Goal: Task Accomplishment & Management: Complete application form

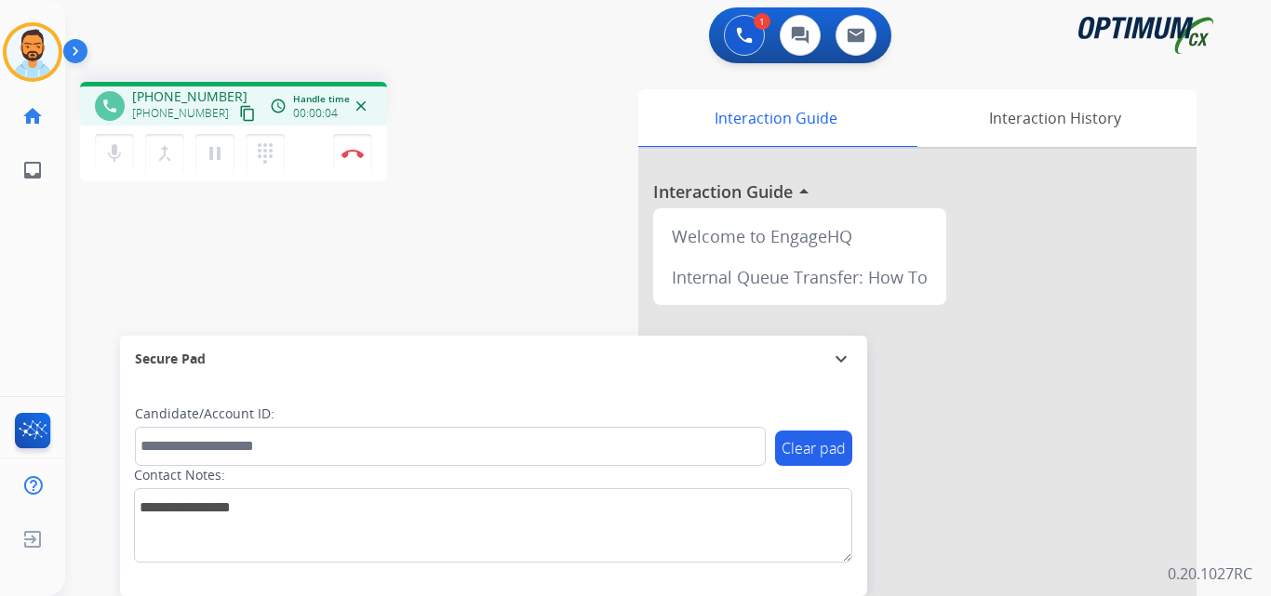
click at [236, 103] on button "content_copy" at bounding box center [247, 113] width 22 height 22
click at [353, 153] on img at bounding box center [352, 153] width 22 height 9
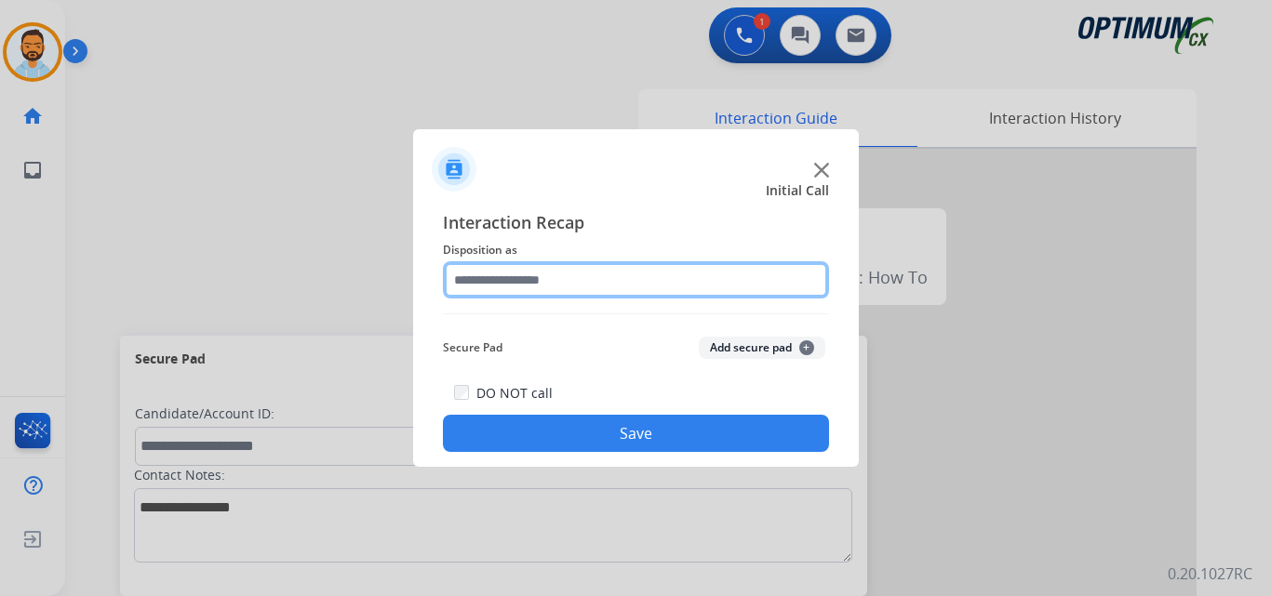
click at [623, 284] on input "text" at bounding box center [636, 279] width 386 height 37
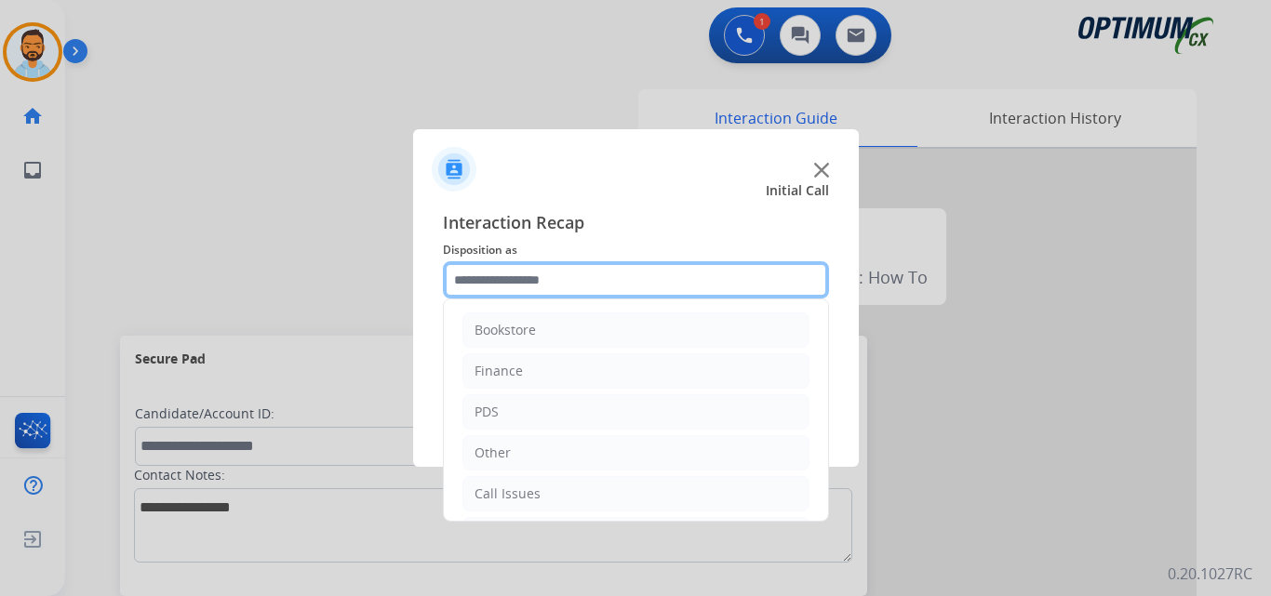
scroll to position [127, 0]
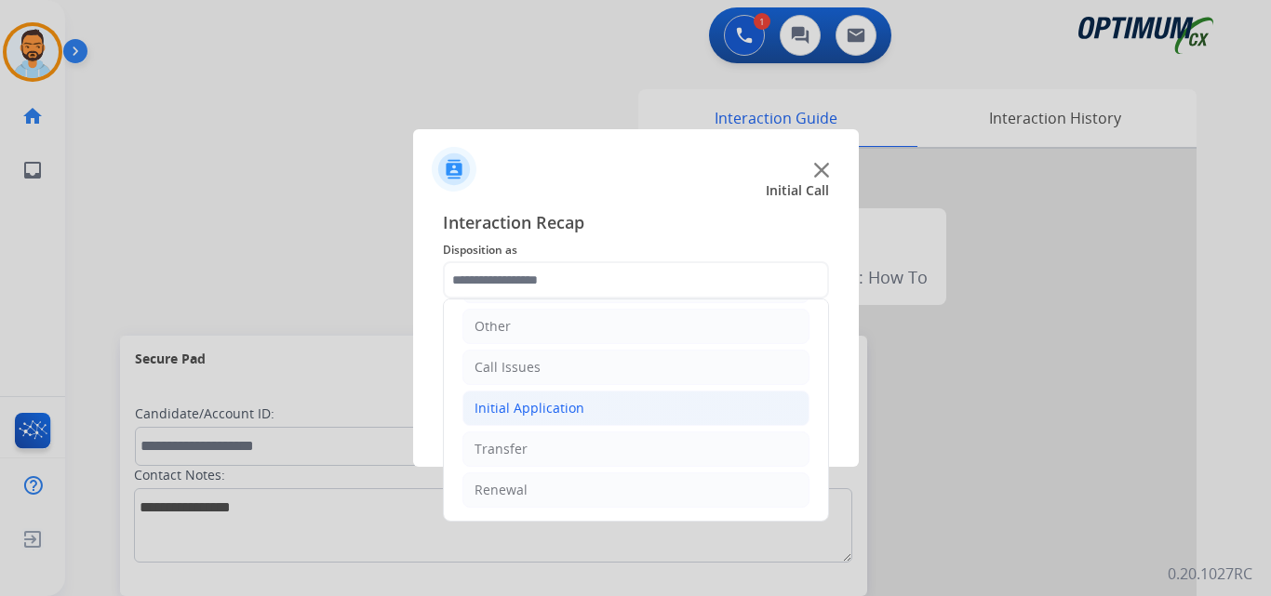
click at [564, 416] on div "Initial Application" at bounding box center [529, 408] width 110 height 19
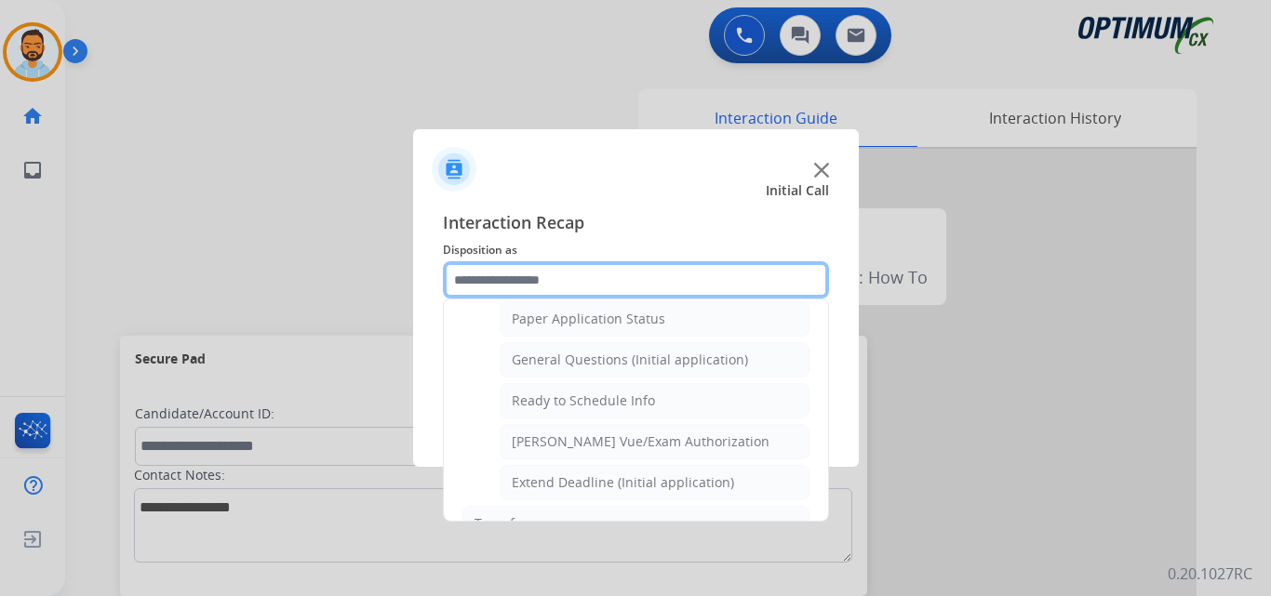
scroll to position [1047, 0]
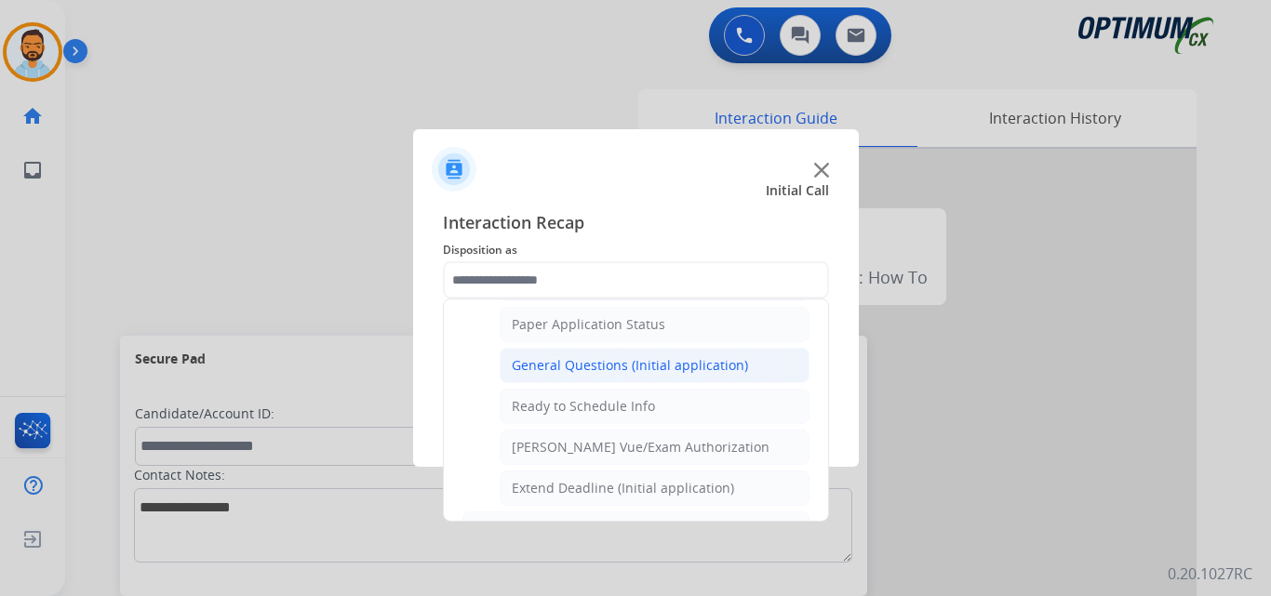
click at [616, 373] on div "General Questions (Initial application)" at bounding box center [630, 365] width 236 height 19
type input "**********"
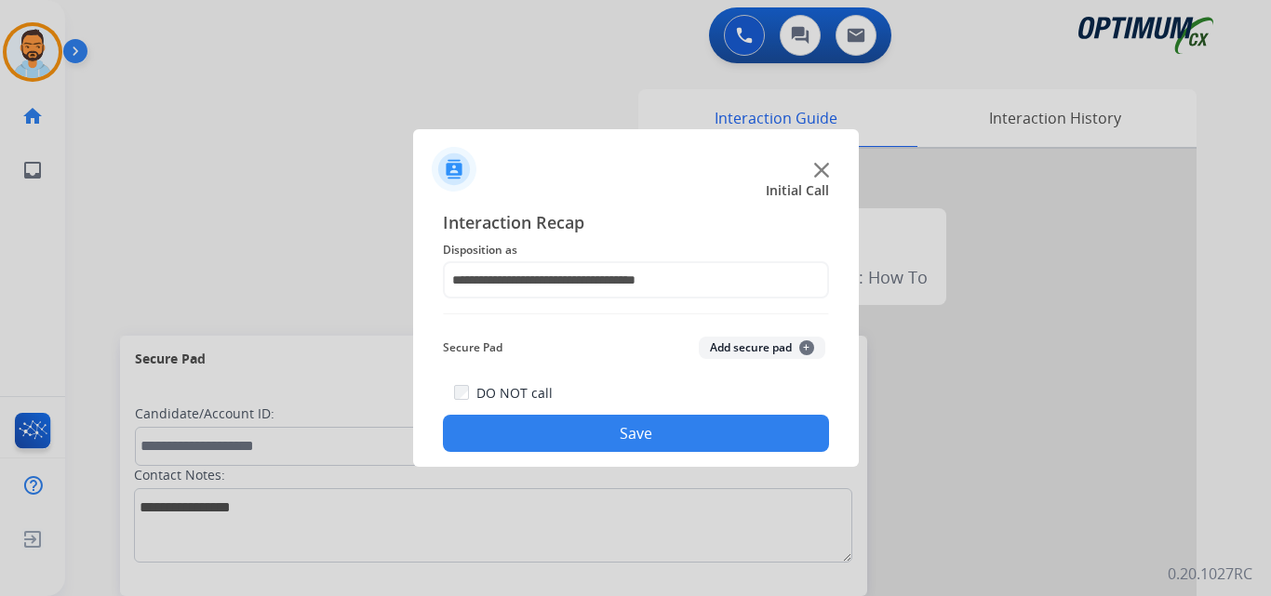
click at [627, 439] on button "Save" at bounding box center [636, 433] width 386 height 37
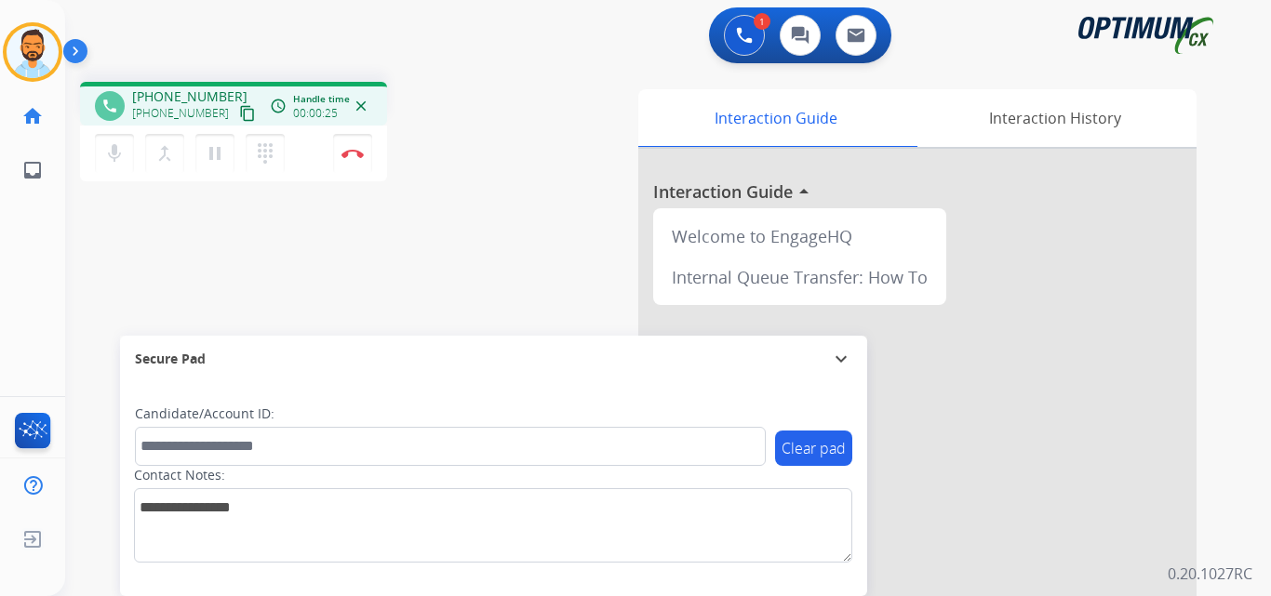
click at [239, 120] on mat-icon "content_copy" at bounding box center [247, 113] width 17 height 17
click at [367, 135] on button "Disconnect" at bounding box center [352, 153] width 39 height 39
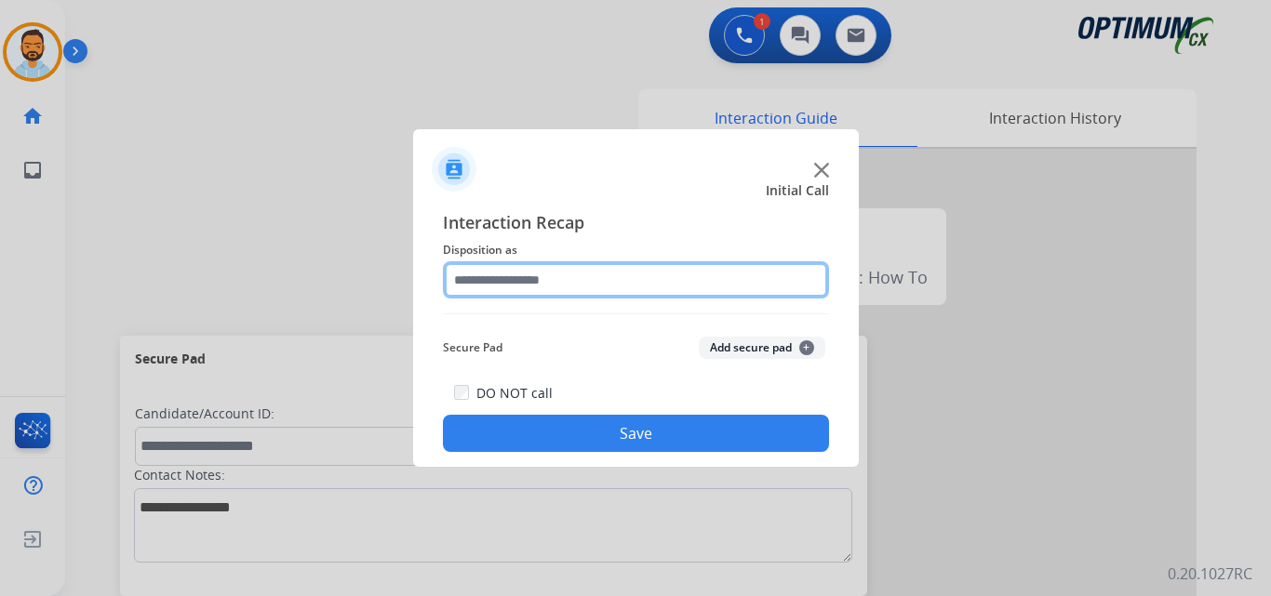
click at [649, 287] on input "text" at bounding box center [636, 279] width 386 height 37
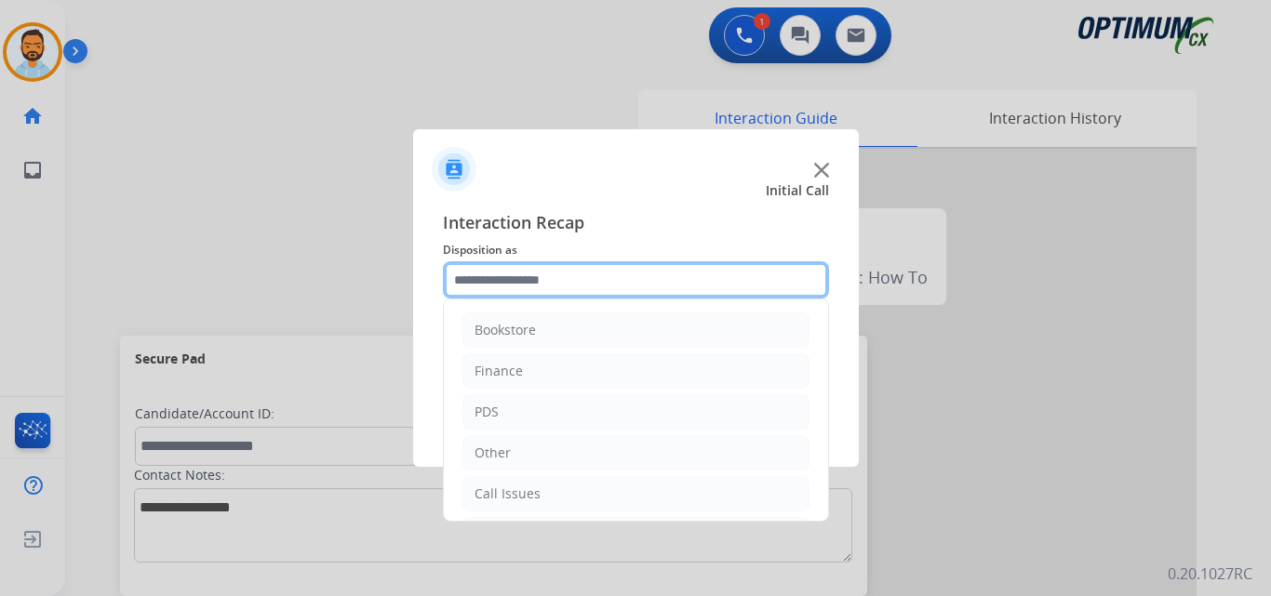
scroll to position [127, 0]
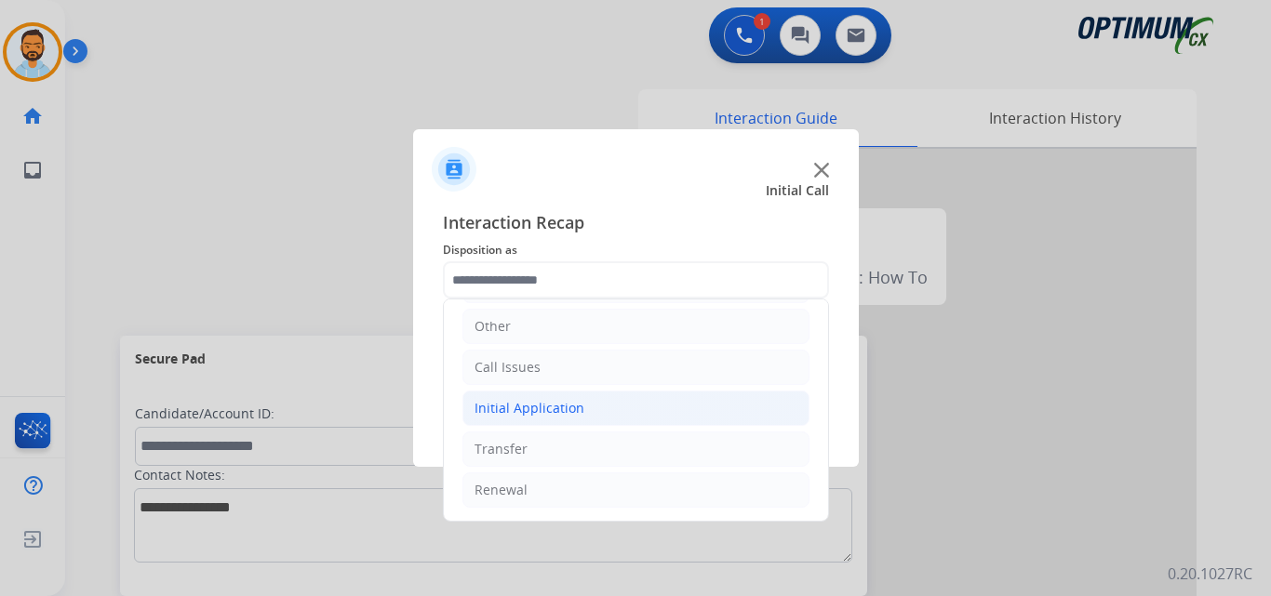
click at [545, 397] on li "Initial Application" at bounding box center [635, 408] width 347 height 35
click at [561, 452] on div "Credential Resend (Initial application)" at bounding box center [629, 449] width 235 height 19
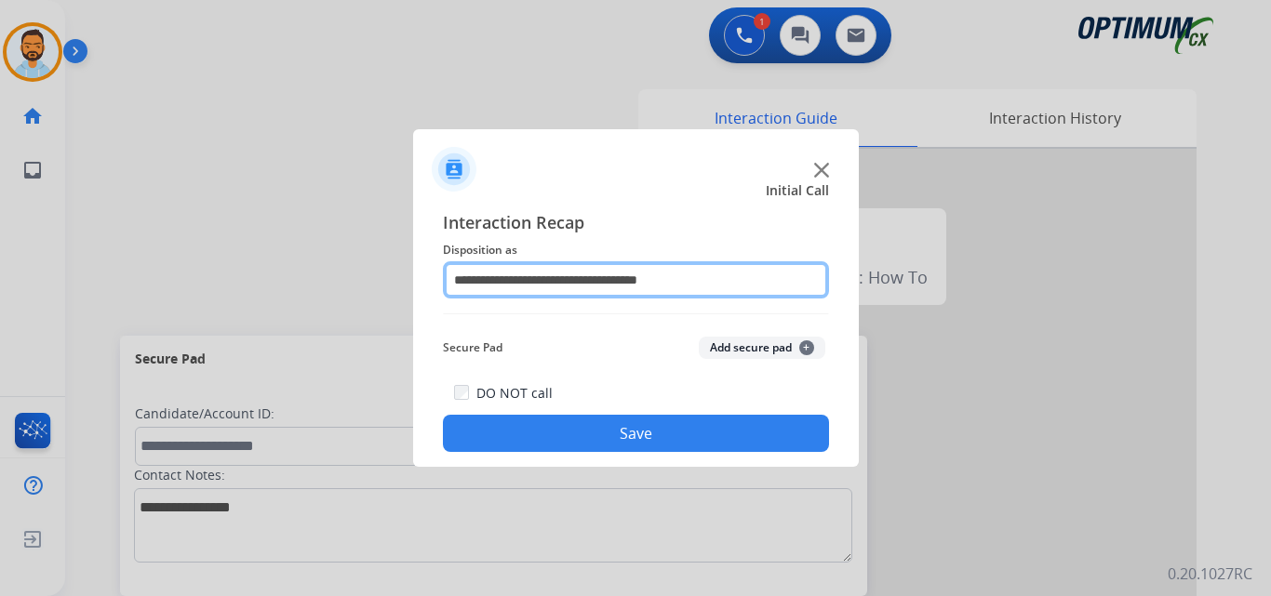
click at [631, 277] on input "**********" at bounding box center [636, 279] width 386 height 37
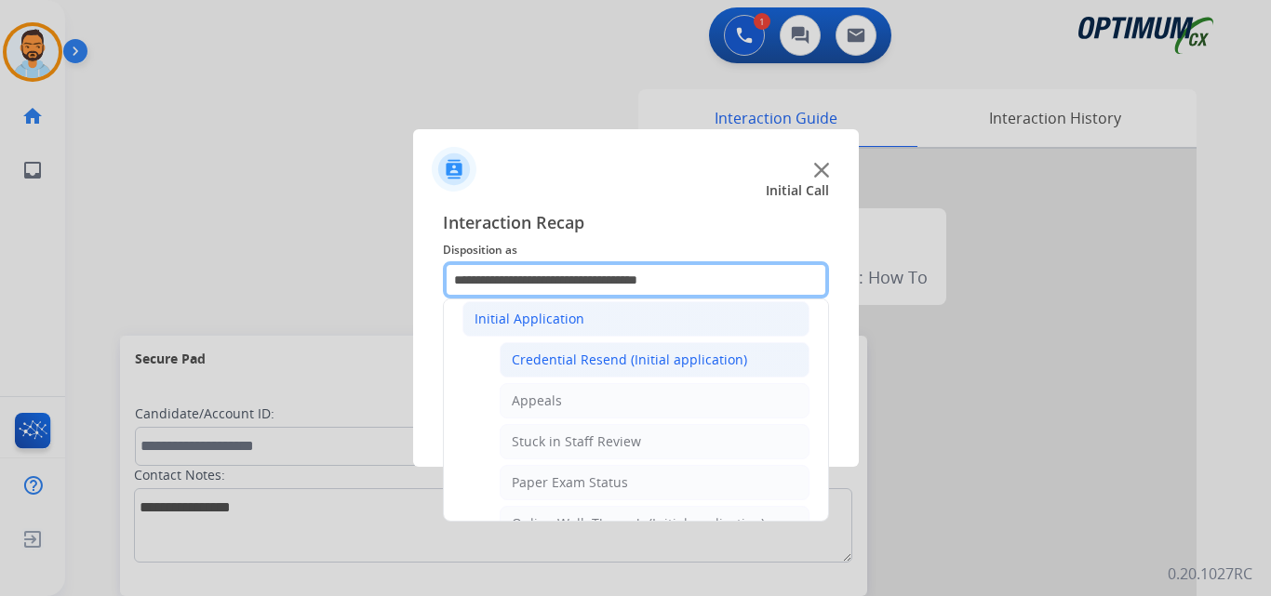
scroll to position [220, 0]
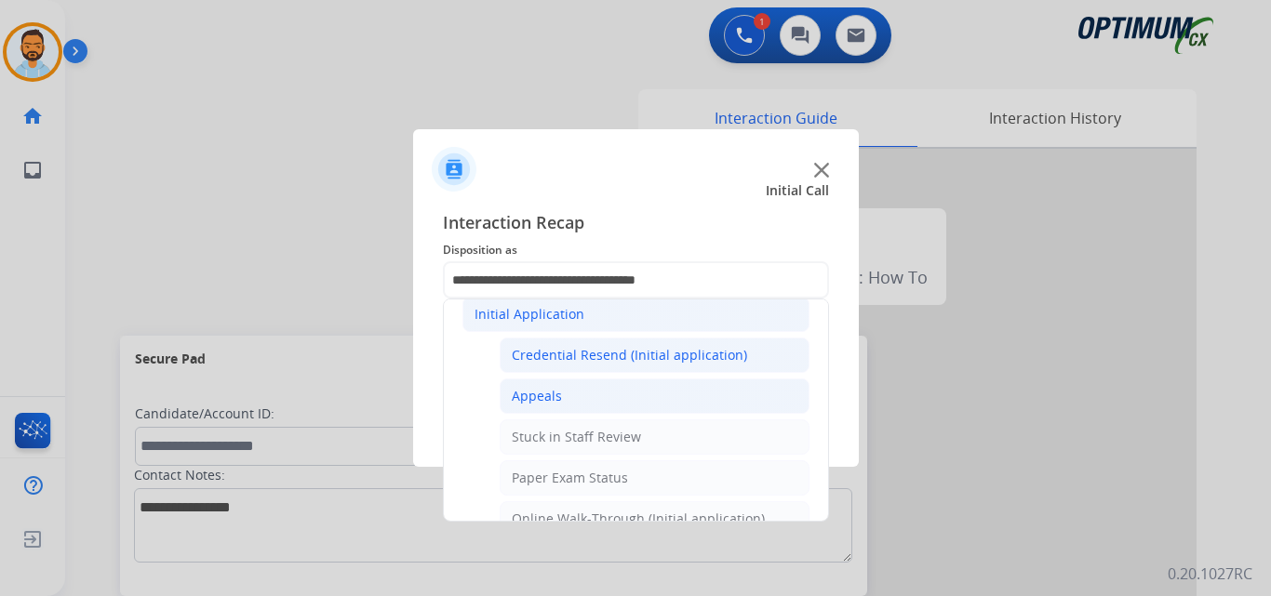
click at [558, 403] on div "Appeals" at bounding box center [537, 396] width 50 height 19
type input "*******"
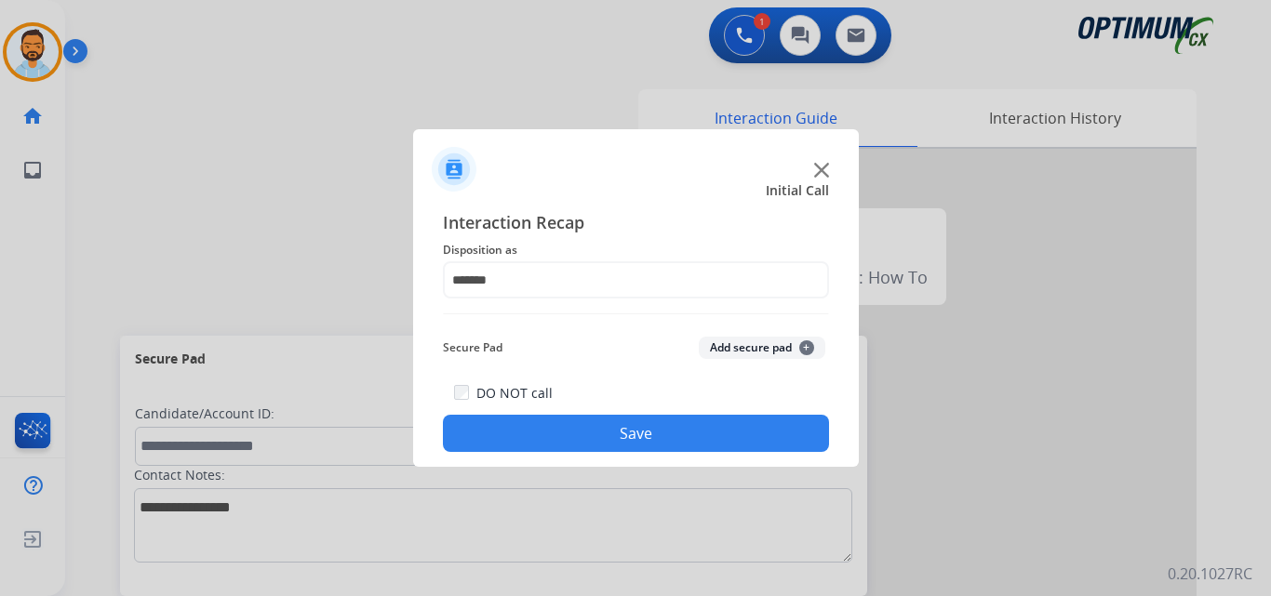
click at [631, 436] on button "Save" at bounding box center [636, 433] width 386 height 37
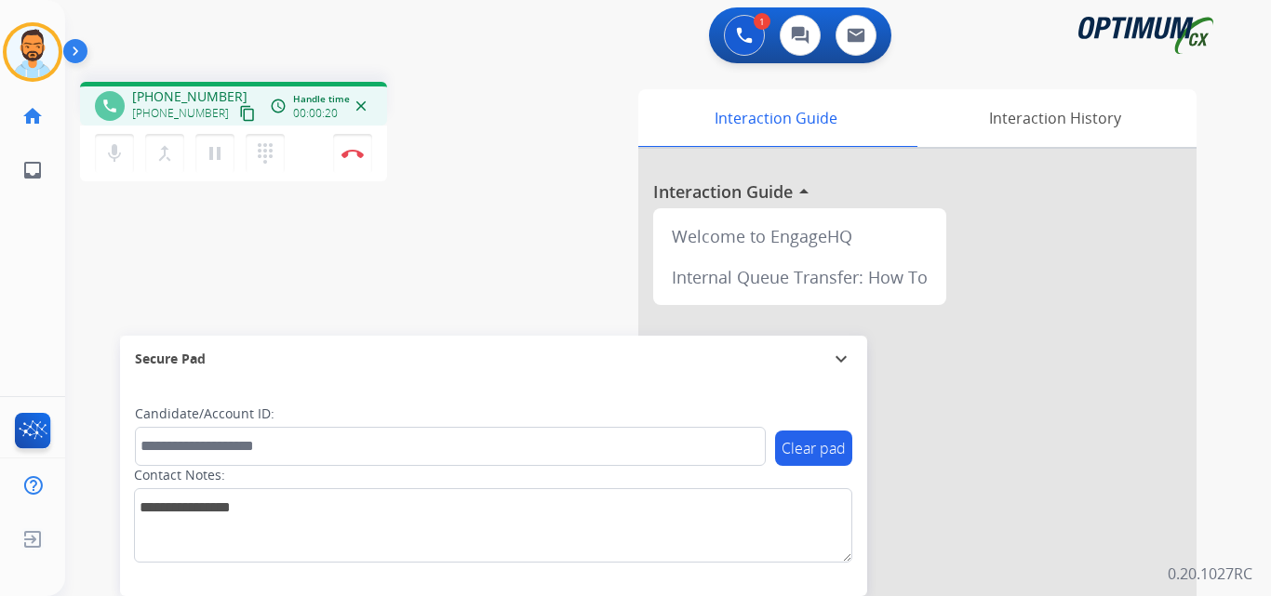
click at [239, 114] on mat-icon "content_copy" at bounding box center [247, 113] width 17 height 17
click at [352, 162] on button "Disconnect" at bounding box center [352, 153] width 39 height 39
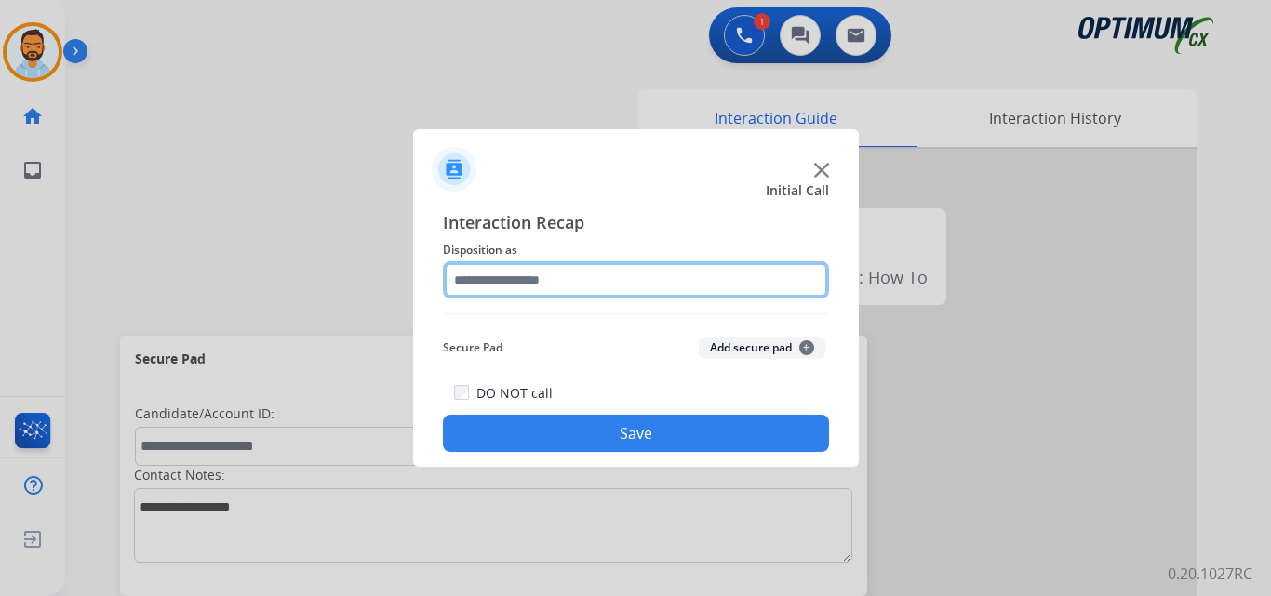
click at [516, 284] on input "text" at bounding box center [636, 279] width 386 height 37
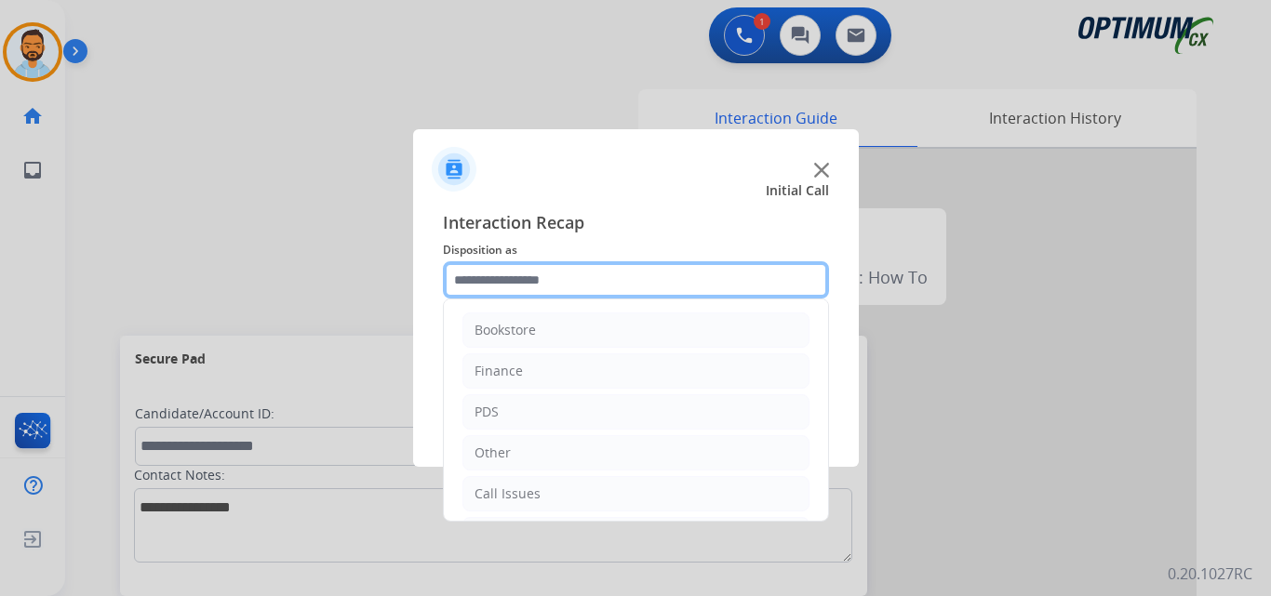
scroll to position [127, 0]
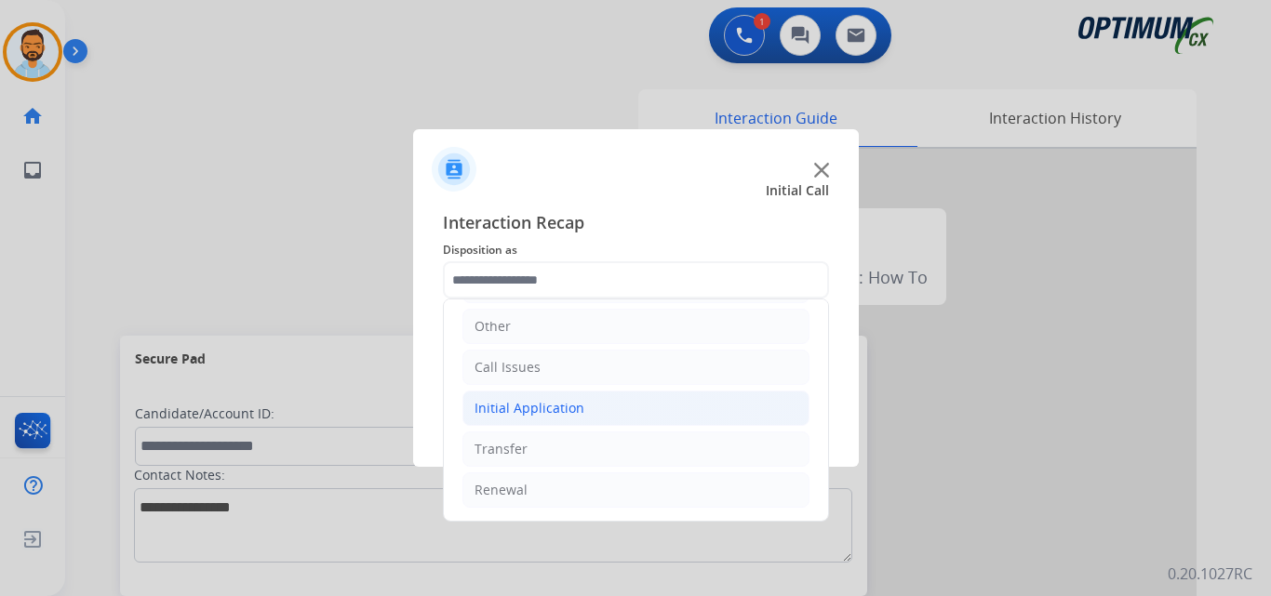
click at [580, 402] on li "Initial Application" at bounding box center [635, 408] width 347 height 35
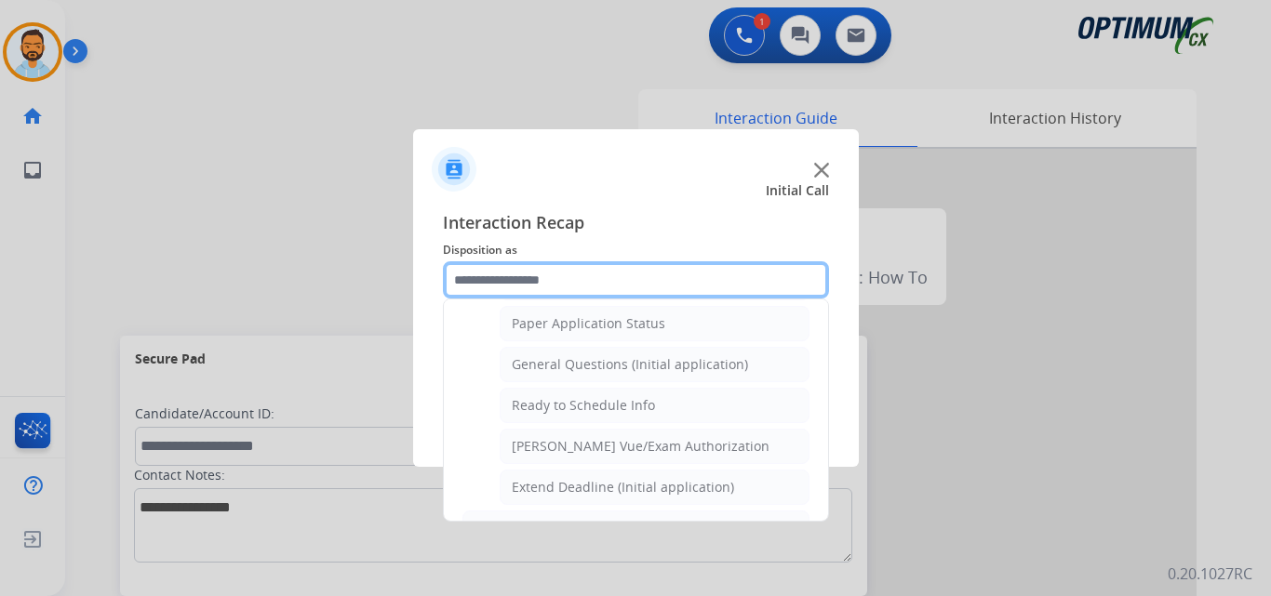
scroll to position [1127, 0]
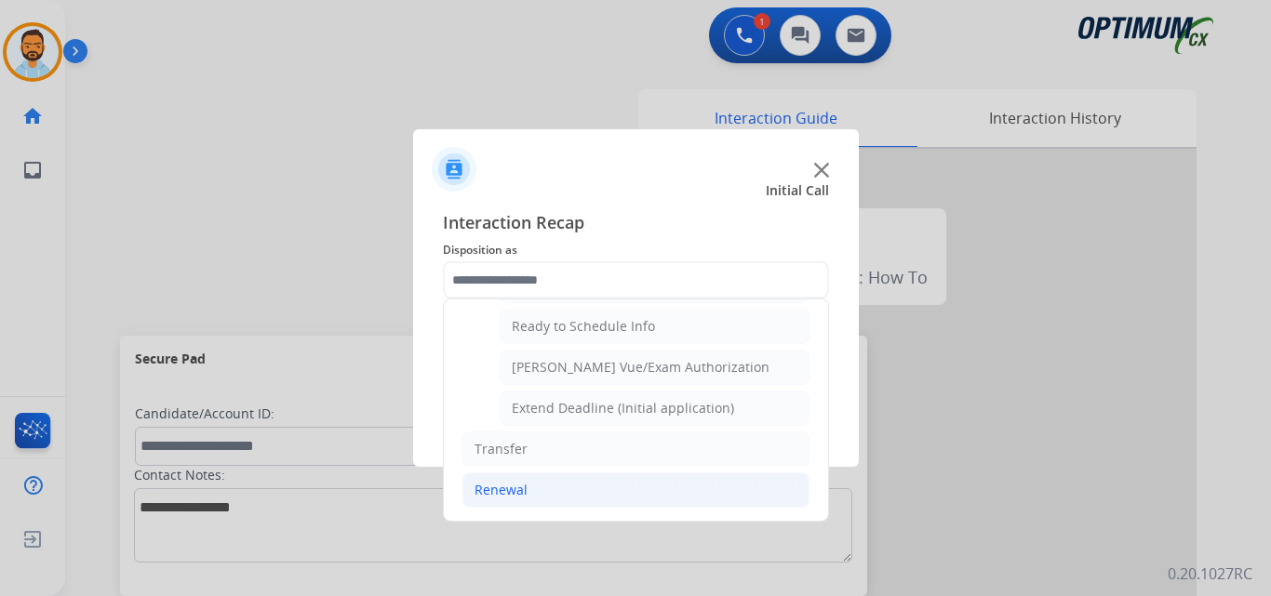
click at [550, 503] on li "Renewal" at bounding box center [635, 490] width 347 height 35
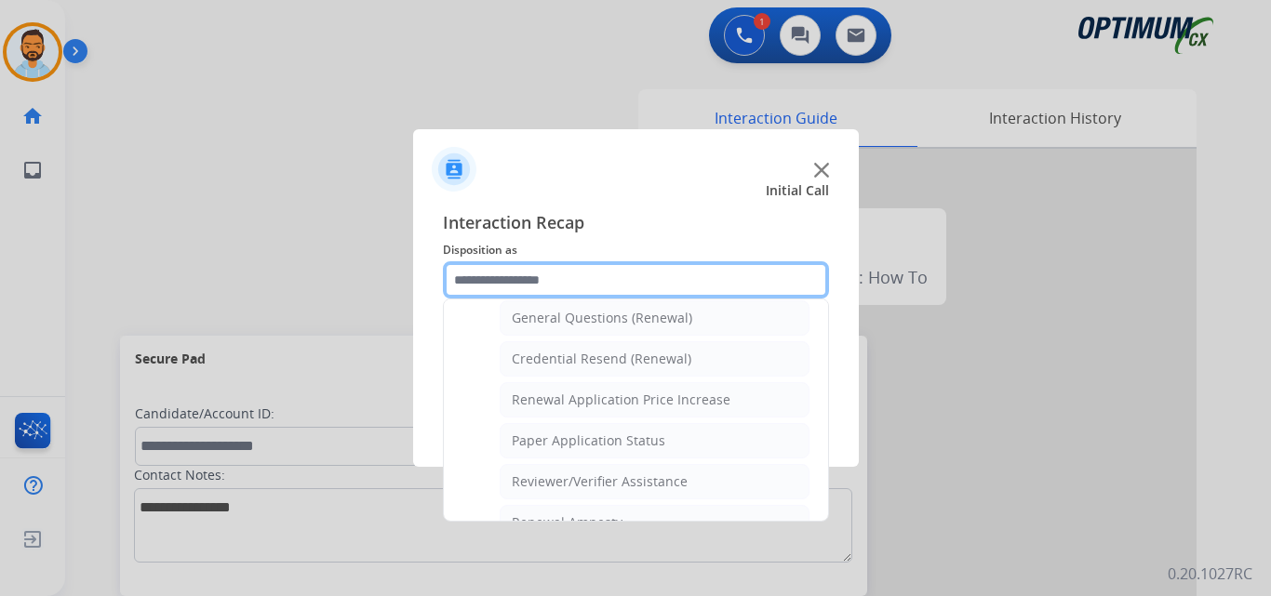
scroll to position [550, 0]
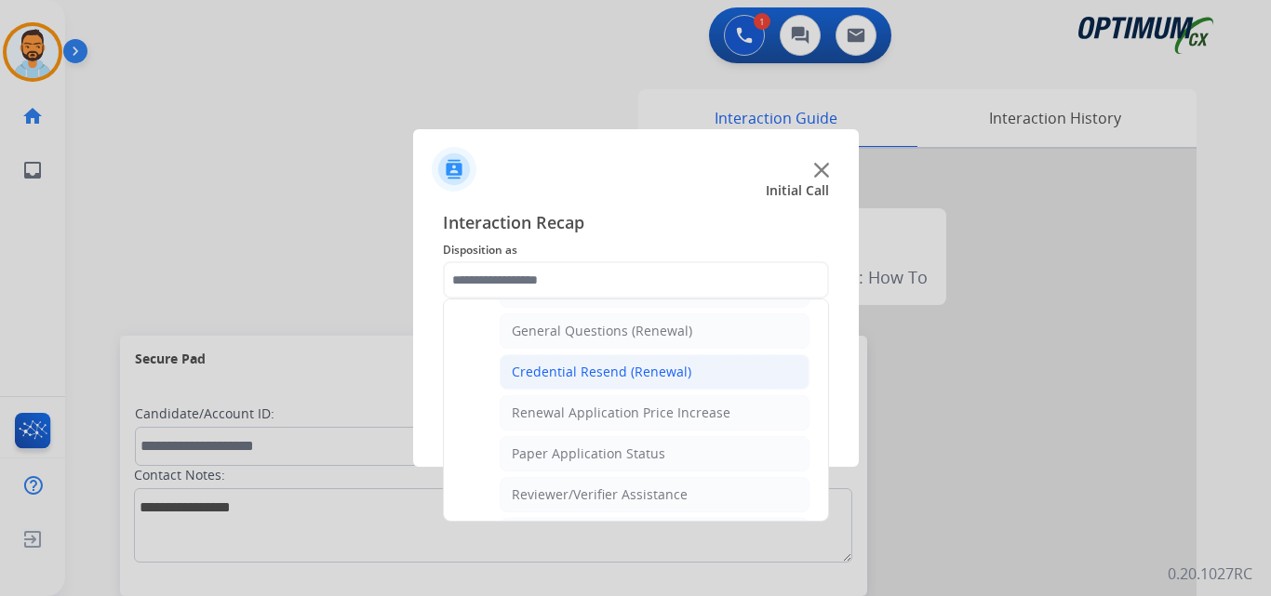
click at [633, 366] on div "Credential Resend (Renewal)" at bounding box center [602, 372] width 180 height 19
type input "**********"
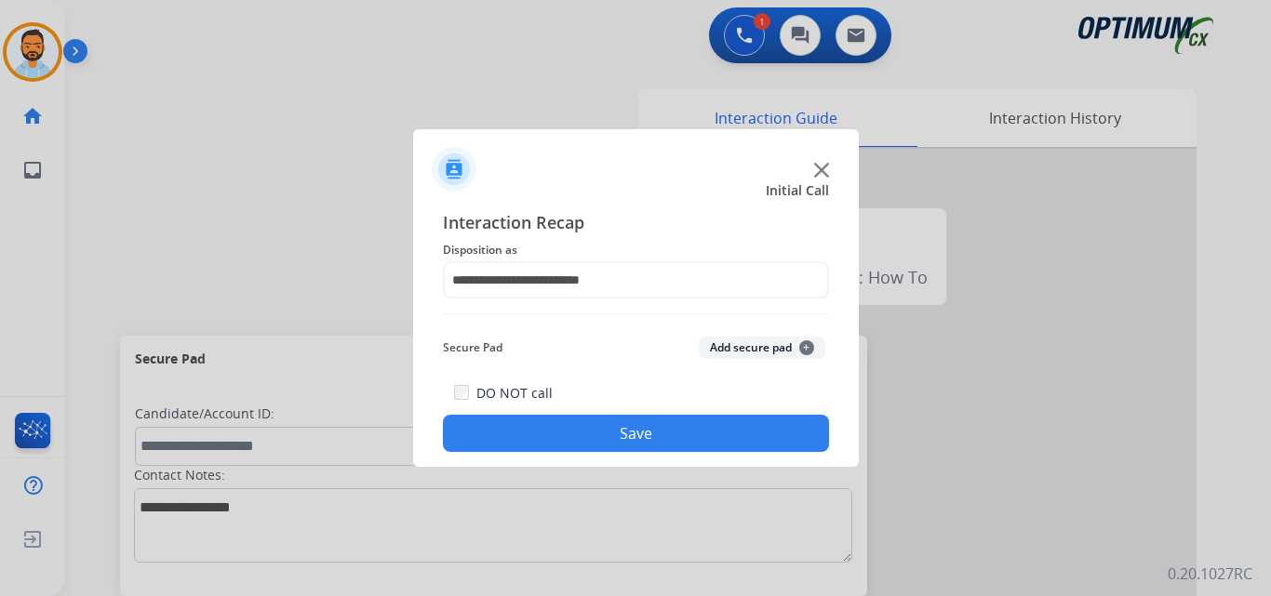
click at [644, 440] on button "Save" at bounding box center [636, 433] width 386 height 37
